Goal: Task Accomplishment & Management: Manage account settings

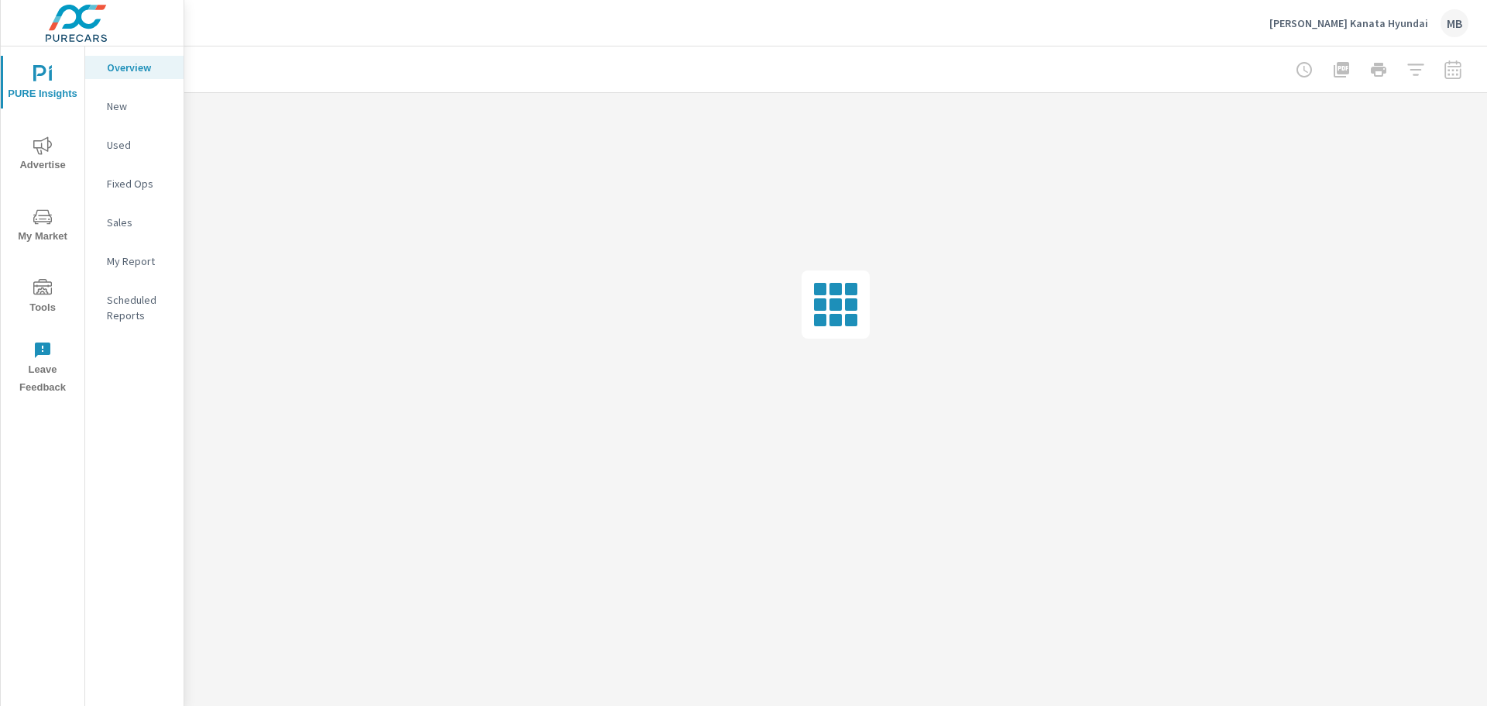
click at [43, 292] on icon "nav menu" at bounding box center [42, 288] width 19 height 19
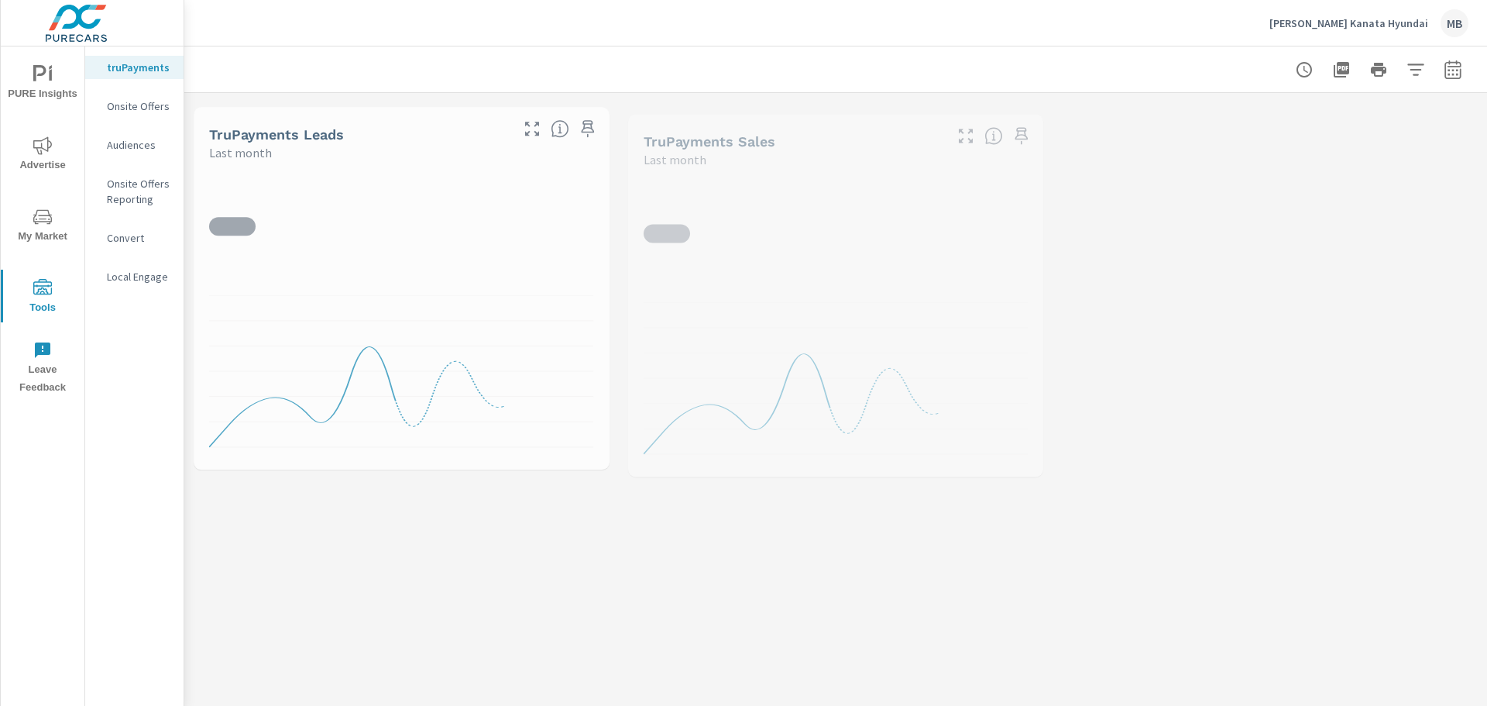
click at [130, 109] on p "Onsite Offers" at bounding box center [139, 105] width 64 height 15
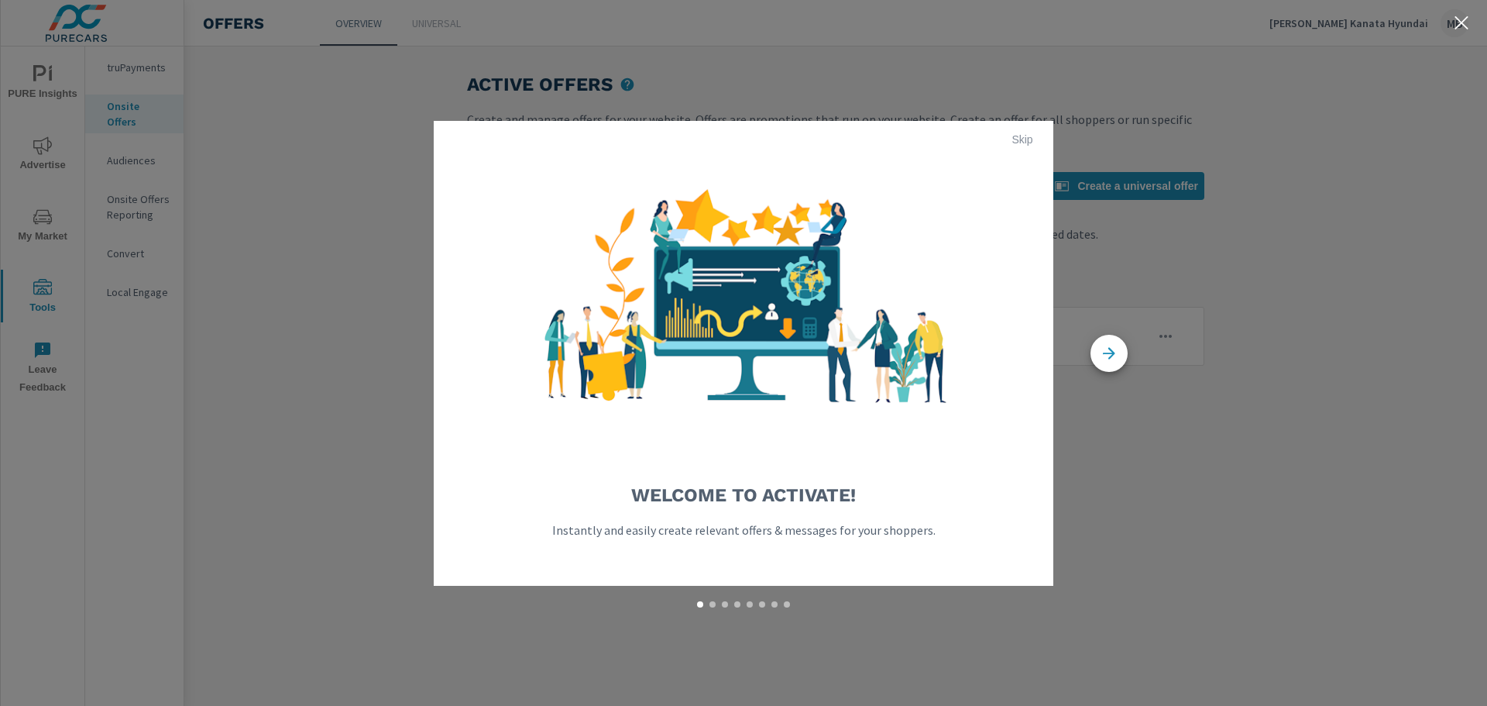
click at [1024, 136] on span "Skip" at bounding box center [1022, 139] width 37 height 14
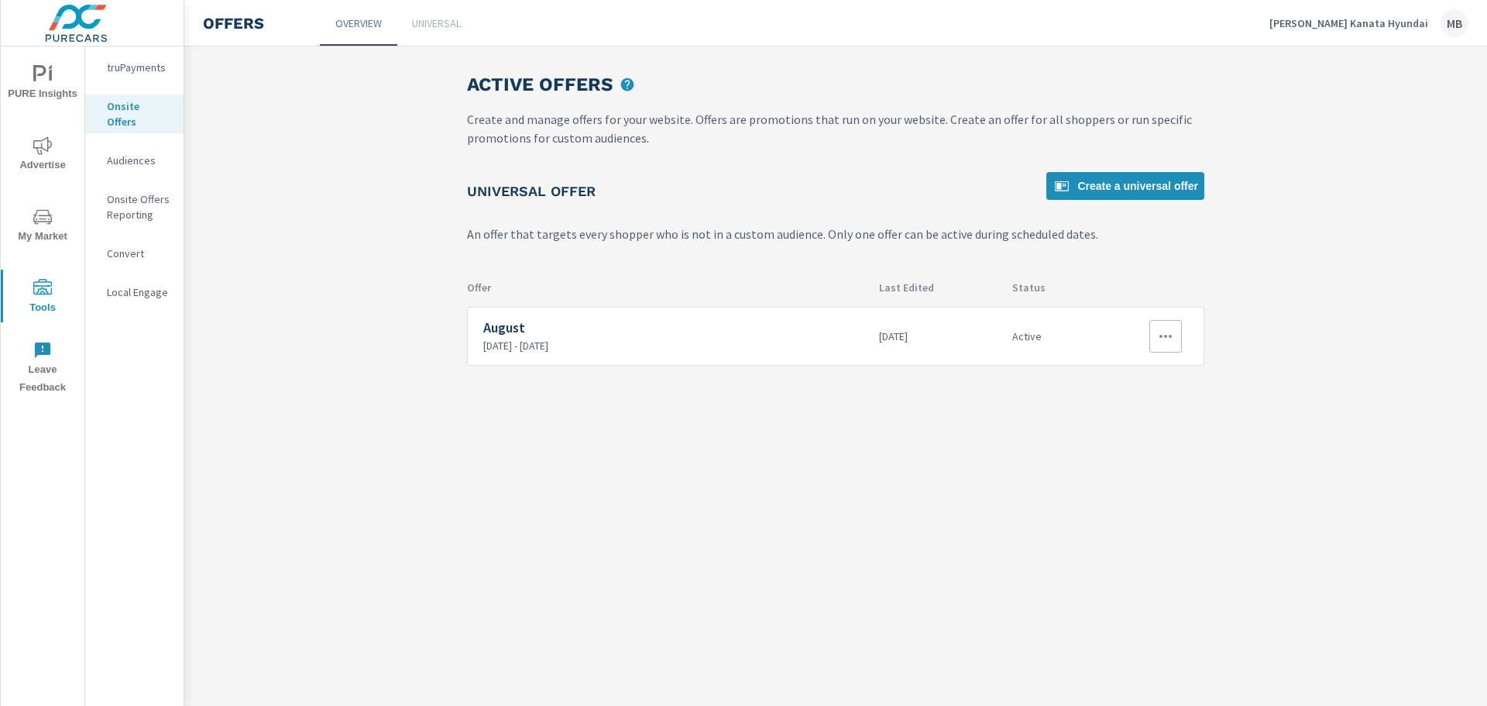
click at [1168, 336] on icon "button" at bounding box center [1166, 336] width 19 height 19
click at [1164, 369] on link "Edit" at bounding box center [1140, 371] width 86 height 37
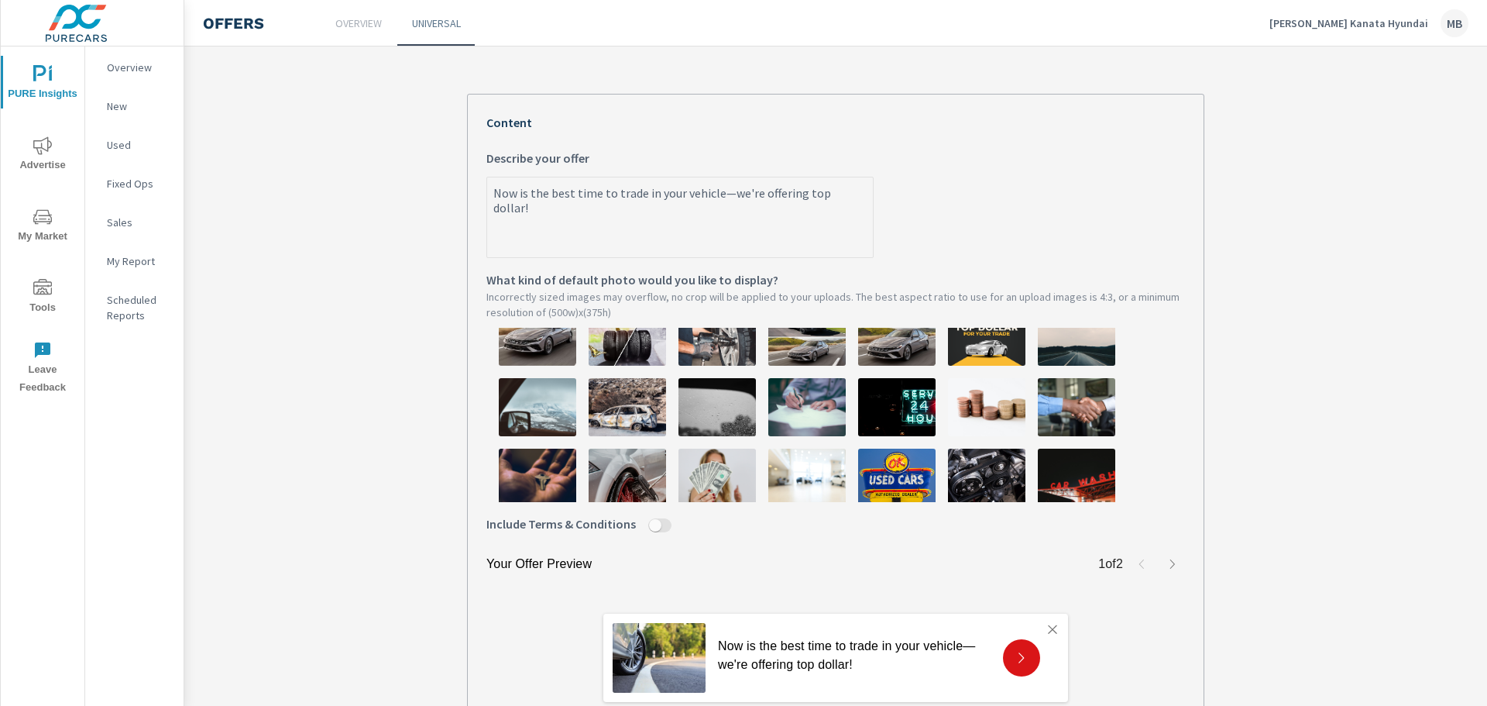
scroll to position [310, 0]
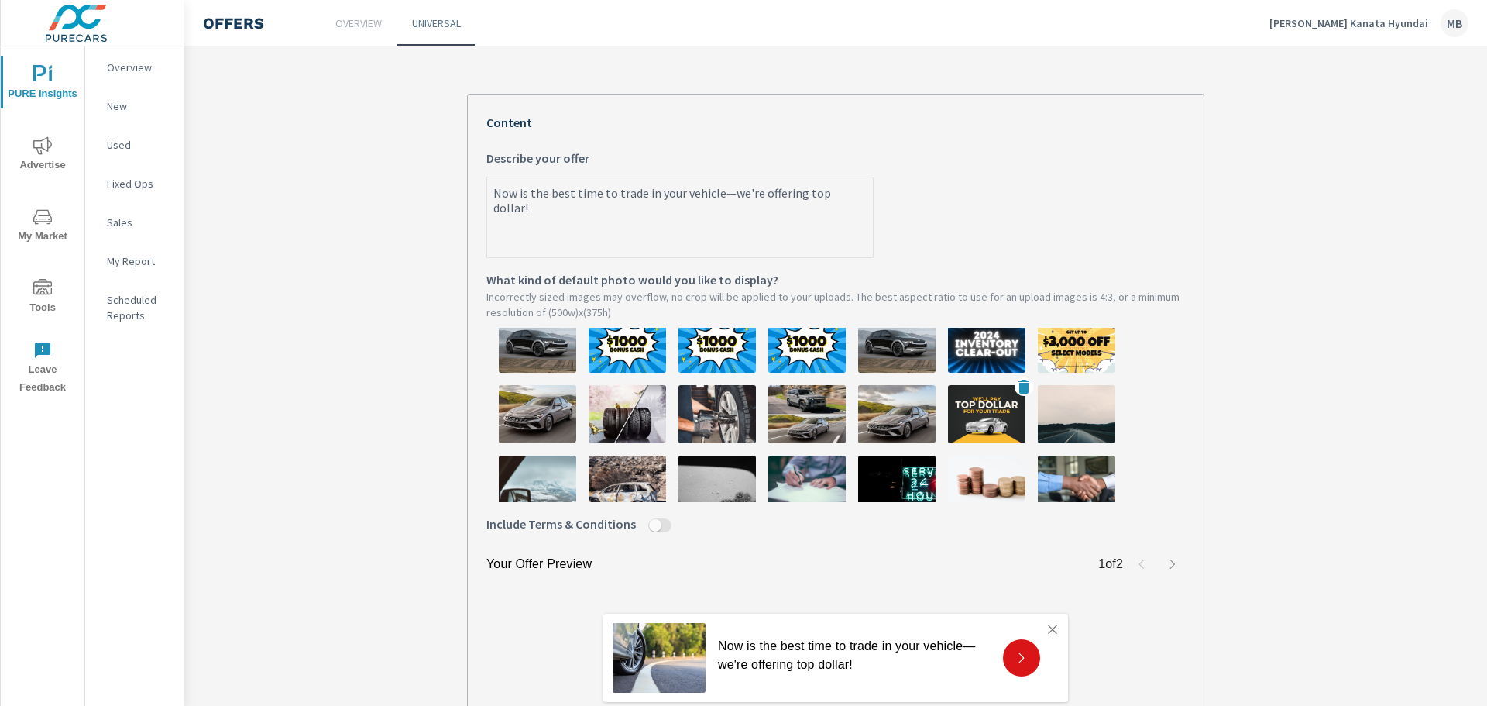
click at [996, 421] on img at bounding box center [986, 414] width 77 height 58
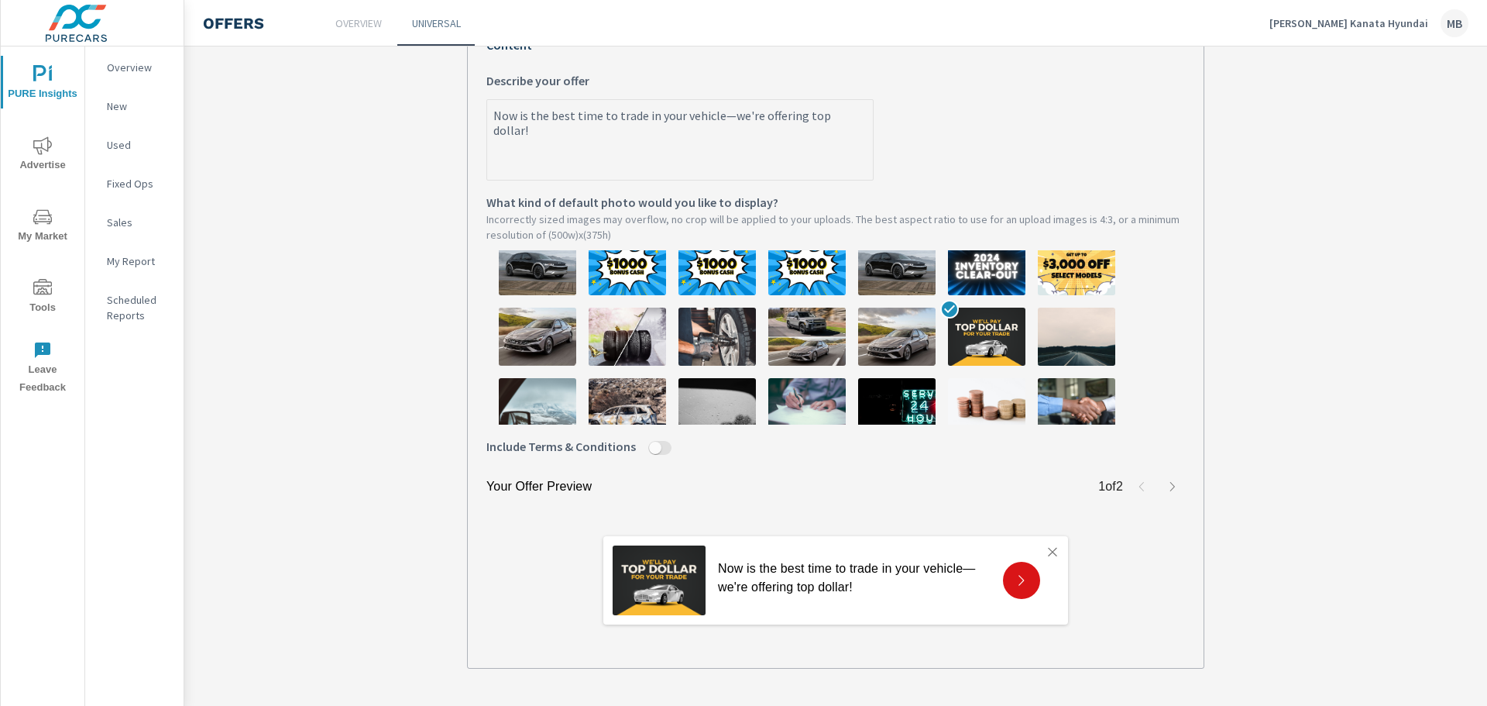
scroll to position [456, 0]
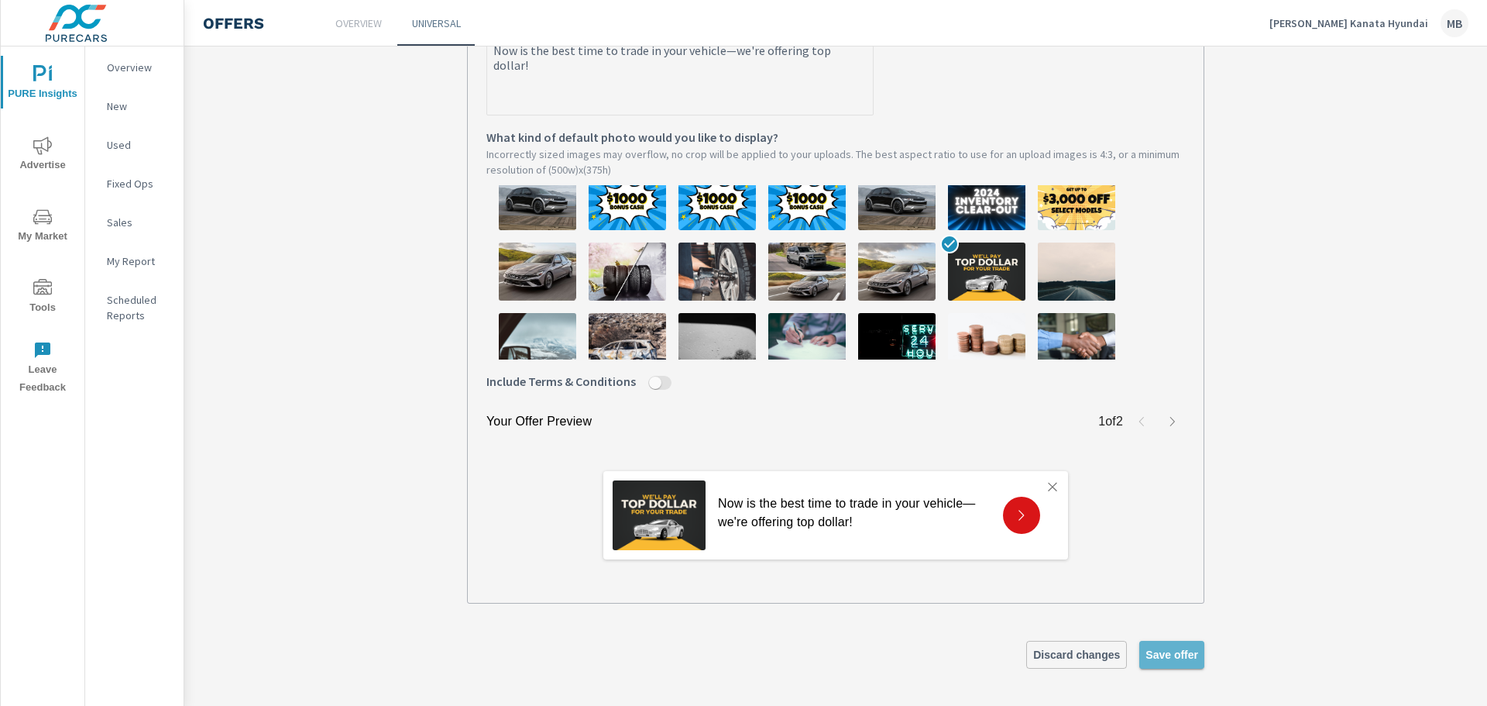
click at [1175, 655] on span "Save offer" at bounding box center [1172, 655] width 53 height 14
type textarea "x"
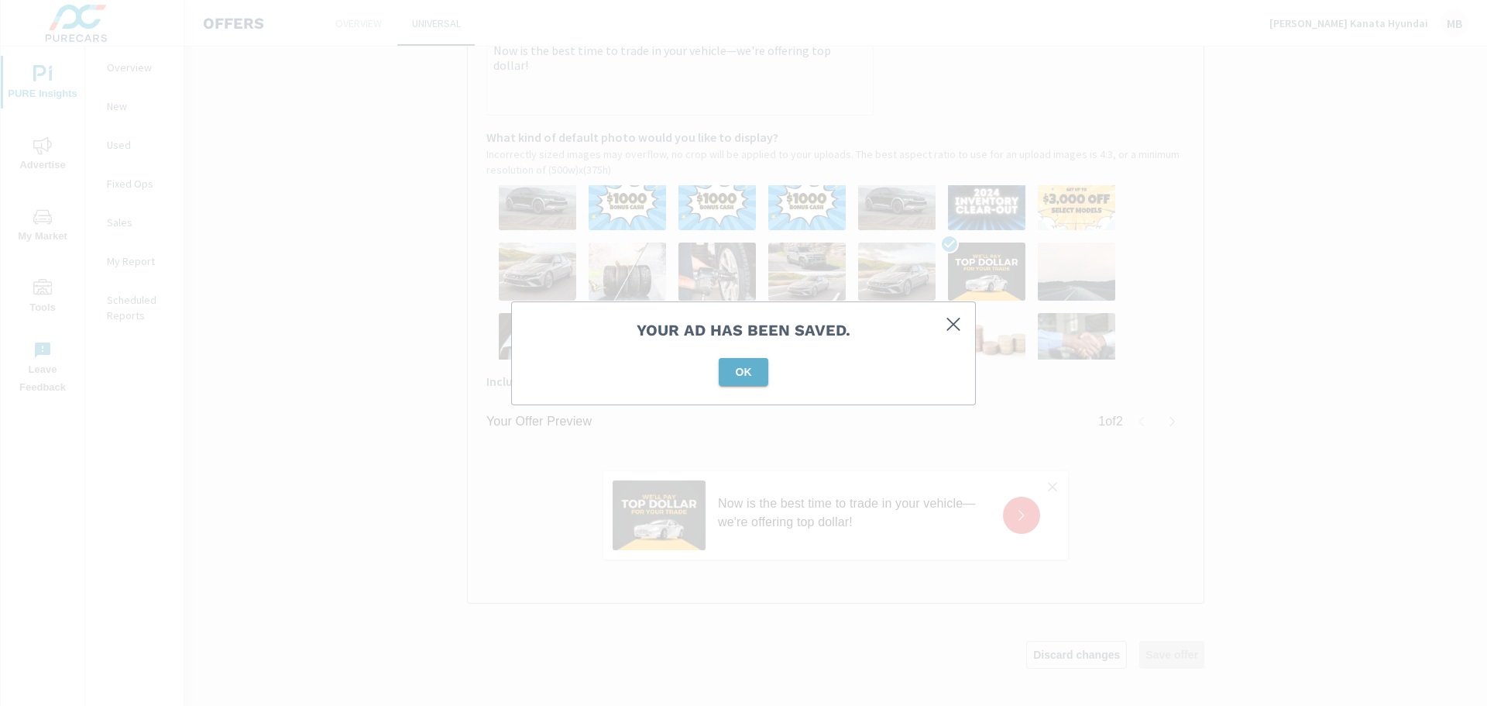
click at [750, 368] on span "OK" at bounding box center [743, 372] width 37 height 14
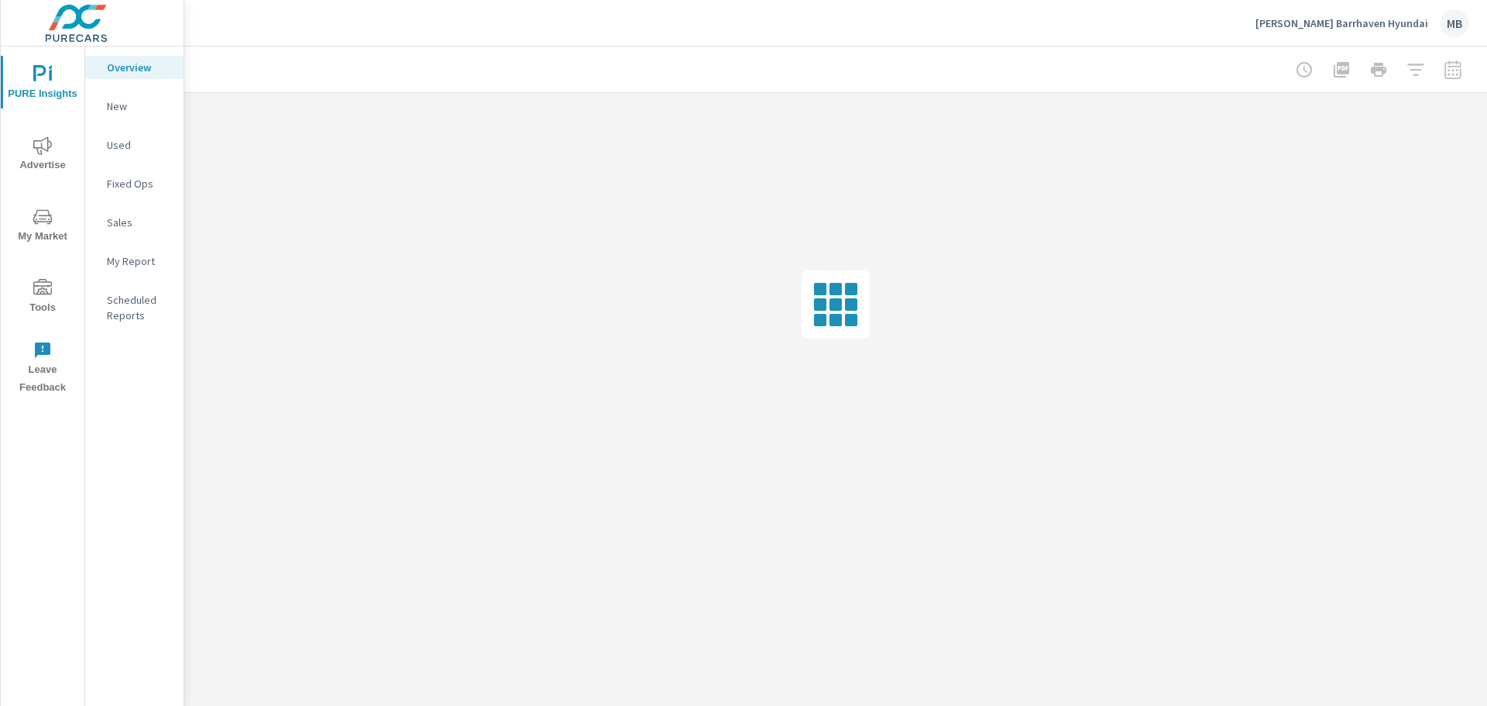
click at [57, 296] on span "Tools" at bounding box center [42, 298] width 74 height 38
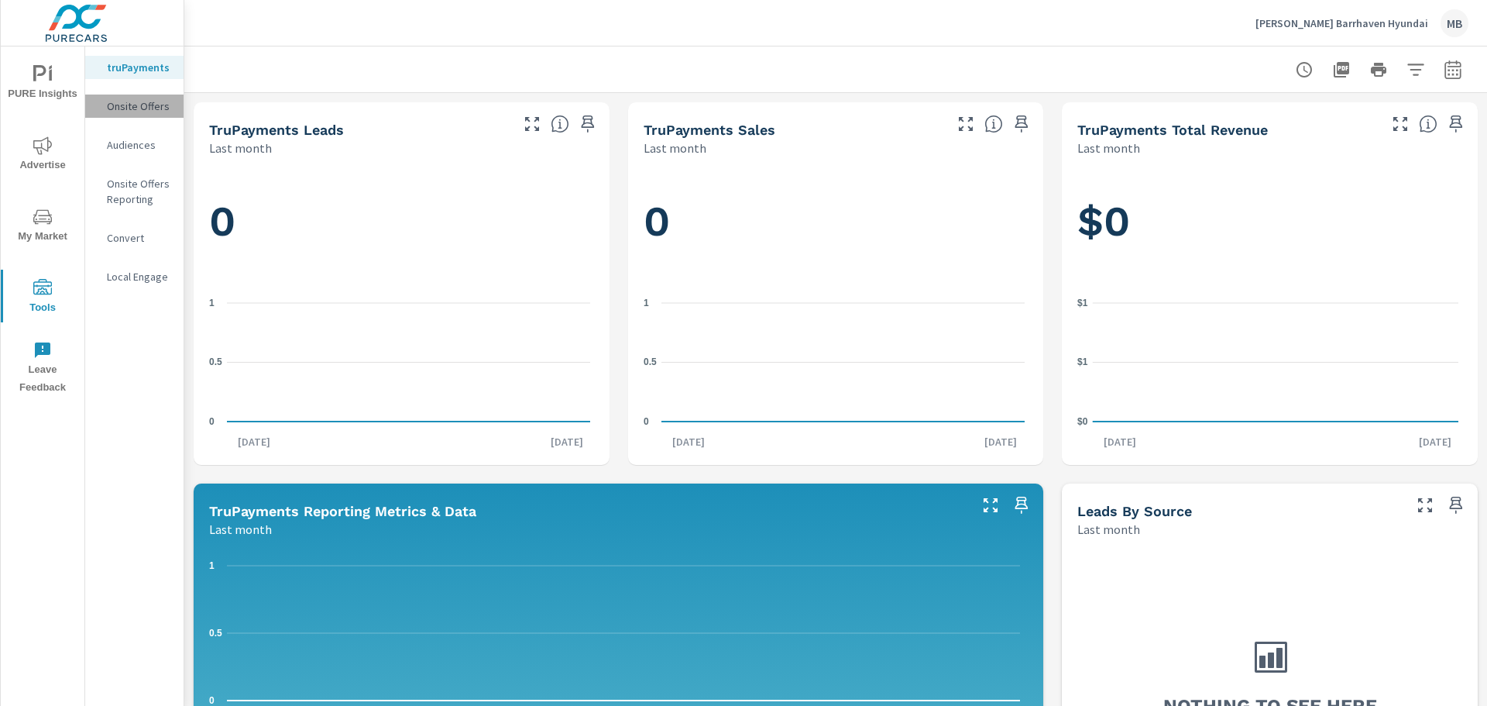
click at [117, 110] on p "Onsite Offers" at bounding box center [139, 105] width 64 height 15
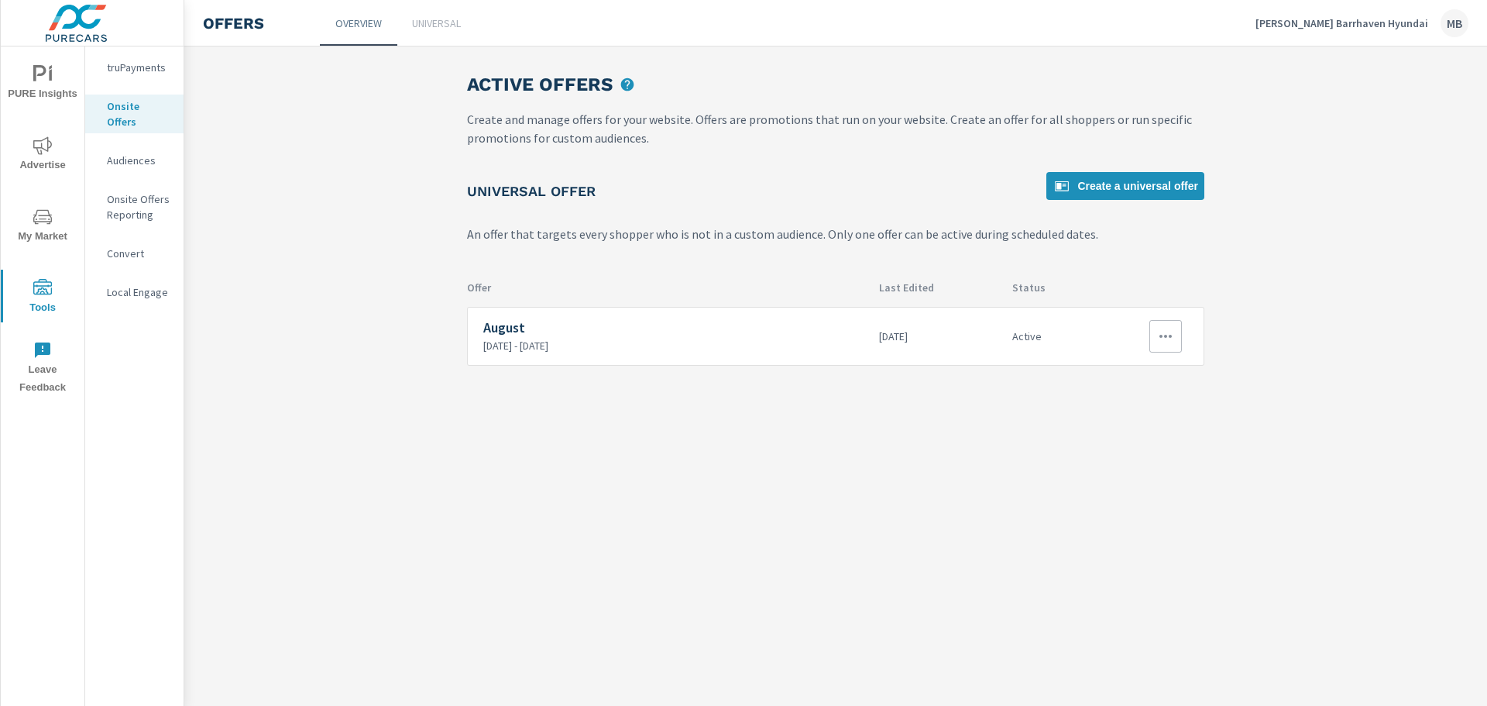
click at [1166, 339] on icon "button" at bounding box center [1166, 336] width 19 height 19
click at [1156, 373] on link "Edit" at bounding box center [1140, 371] width 86 height 37
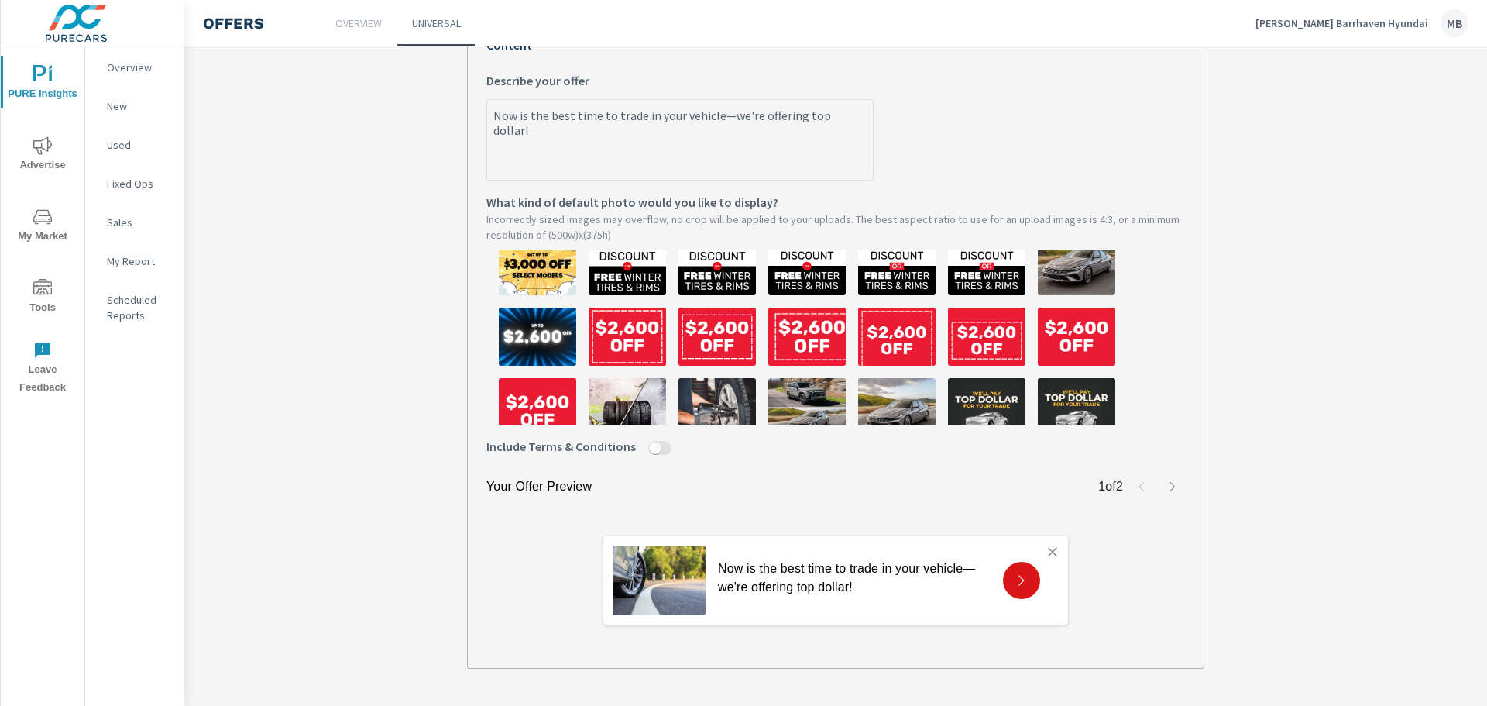
scroll to position [387, 0]
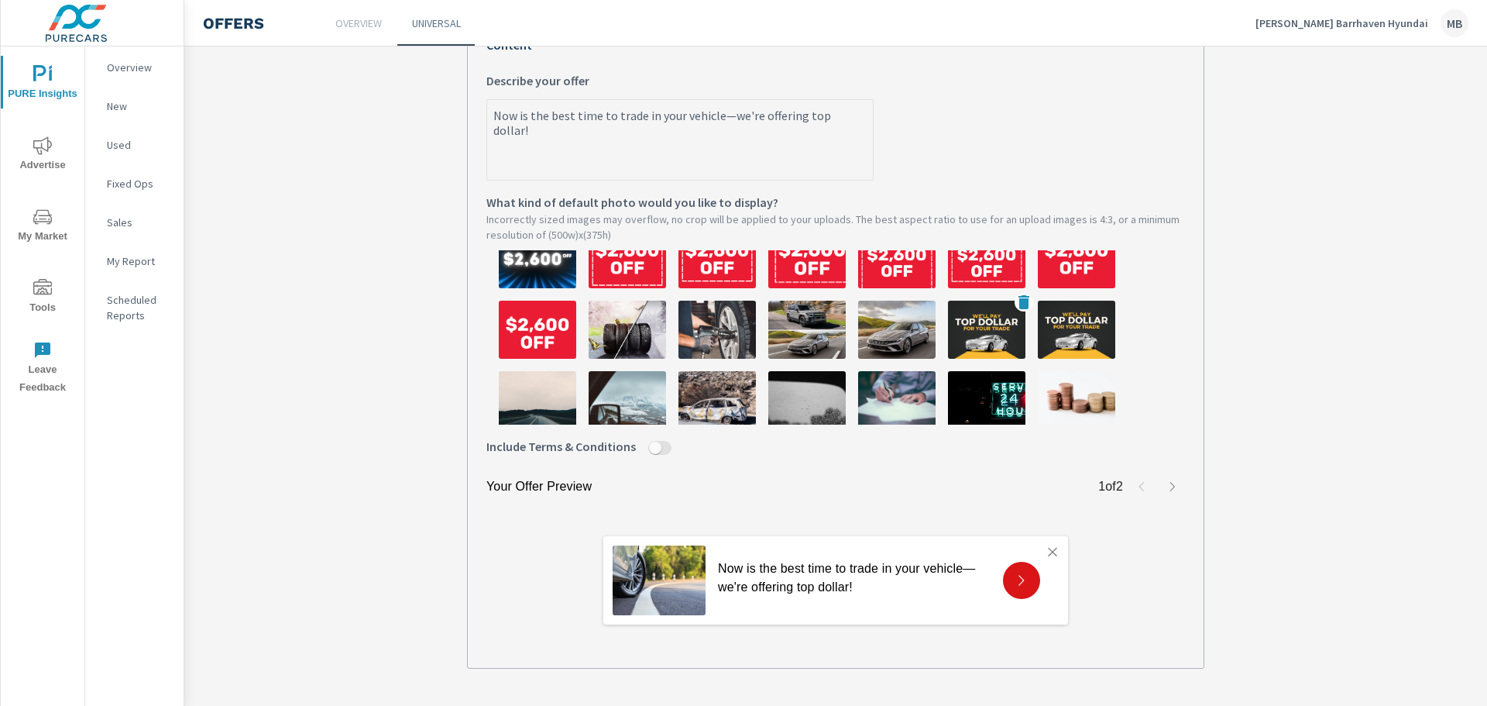
click at [1000, 344] on img at bounding box center [986, 330] width 77 height 58
click at [1081, 356] on img at bounding box center [1076, 330] width 77 height 58
click at [1004, 345] on img at bounding box center [986, 330] width 77 height 58
click at [1095, 339] on img at bounding box center [1076, 330] width 77 height 58
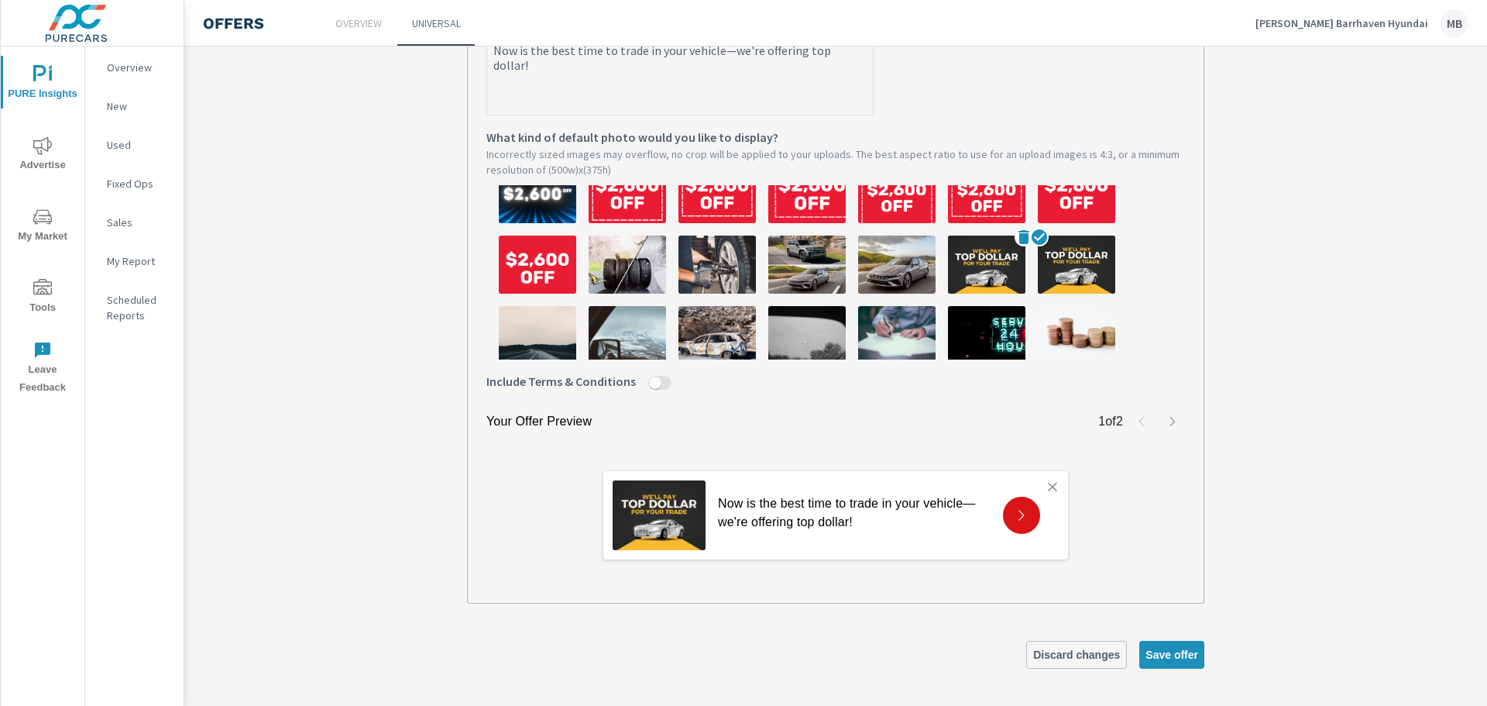
click at [1010, 287] on img at bounding box center [986, 264] width 77 height 58
click at [1164, 658] on span "Save offer" at bounding box center [1172, 655] width 53 height 14
type textarea "x"
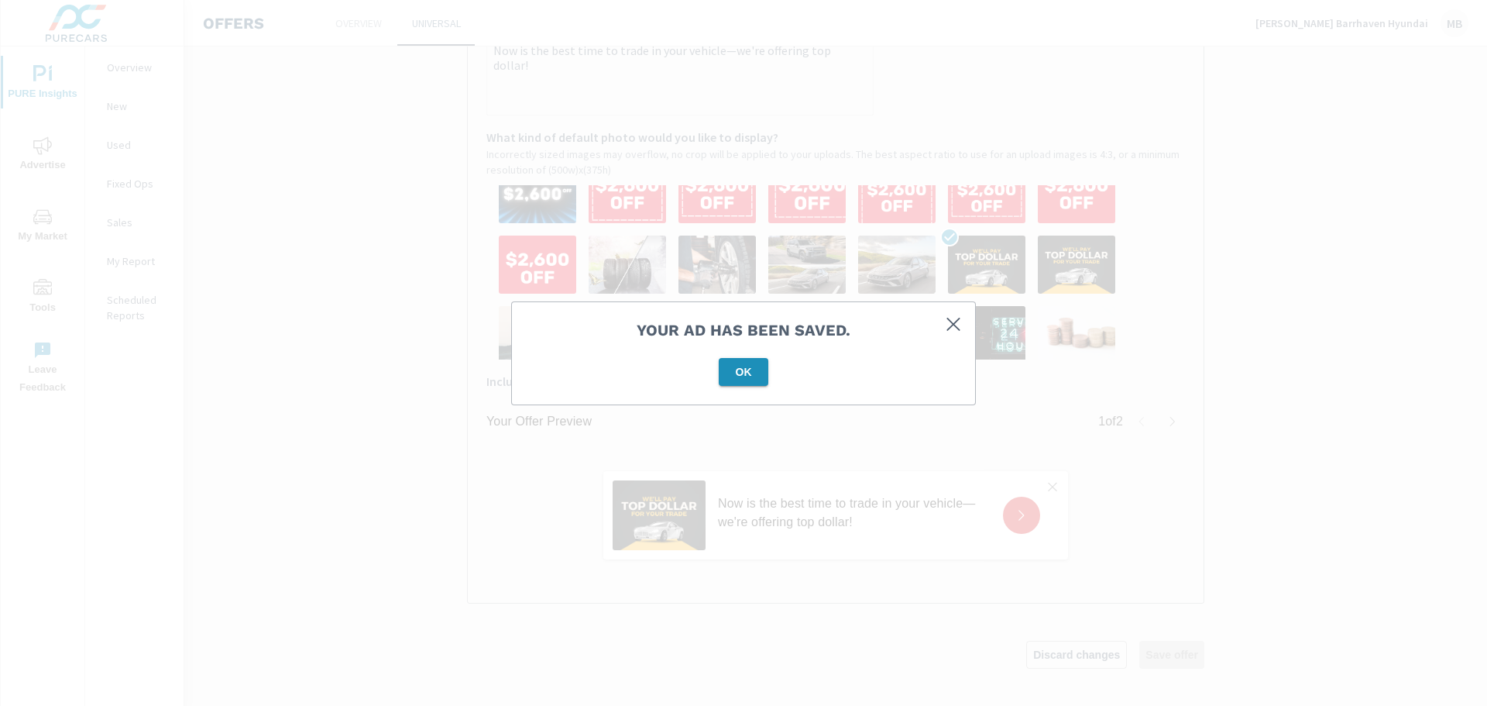
click at [730, 368] on span "OK" at bounding box center [743, 372] width 37 height 14
